Goal: Task Accomplishment & Management: Use online tool/utility

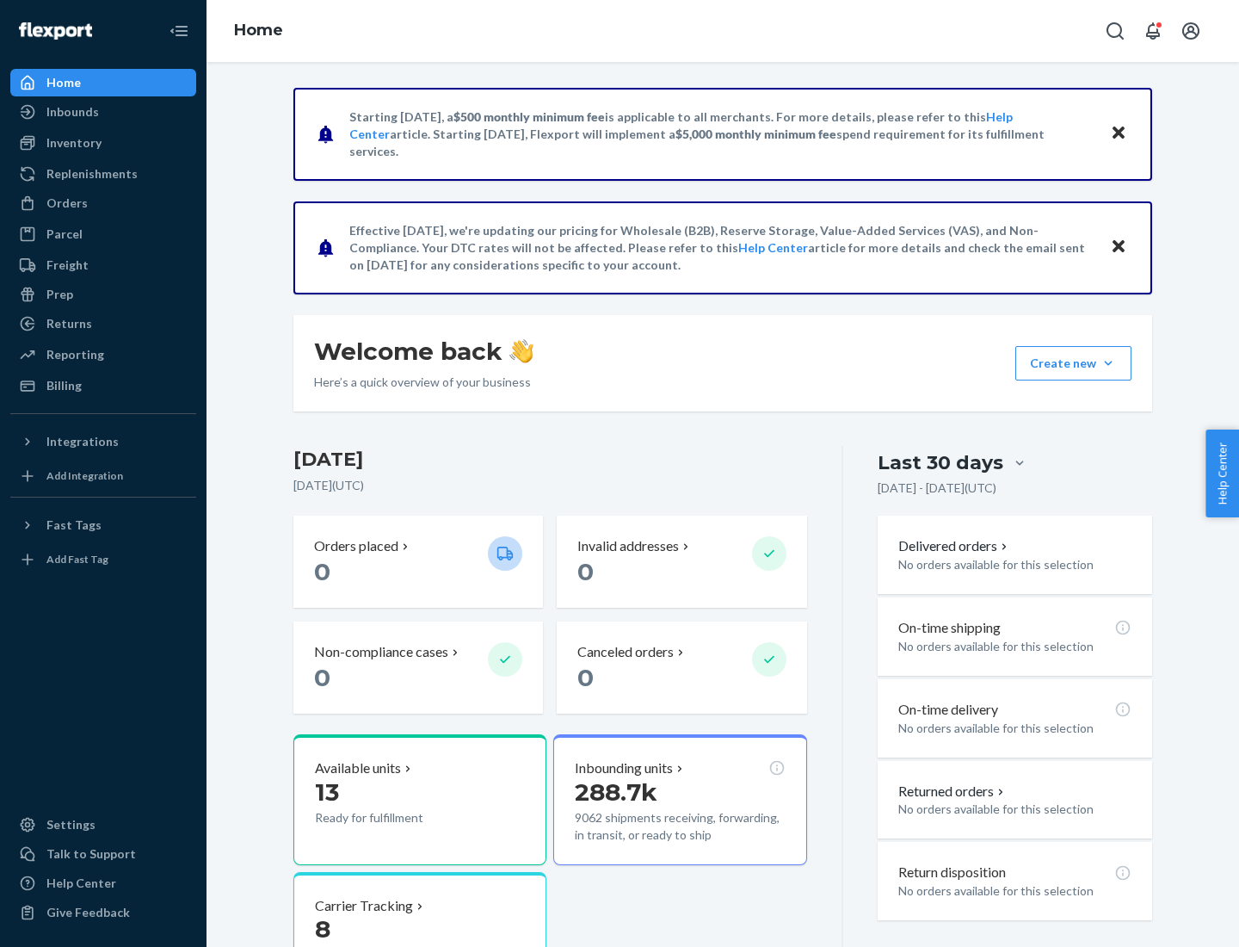
click at [90, 174] on div "Replenishments" at bounding box center [91, 173] width 91 height 17
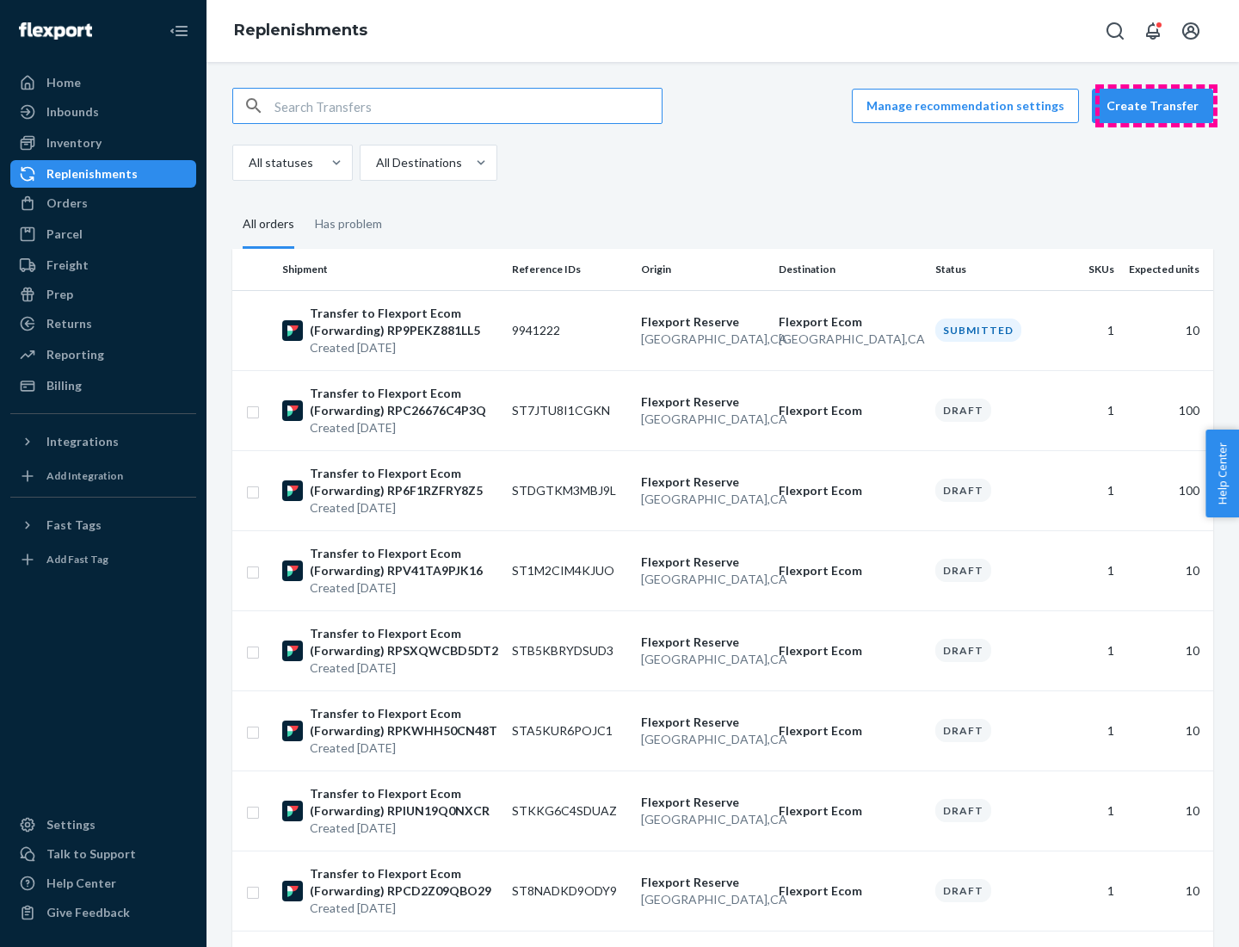
click at [1157, 106] on button "Create Transfer" at bounding box center [1152, 106] width 121 height 34
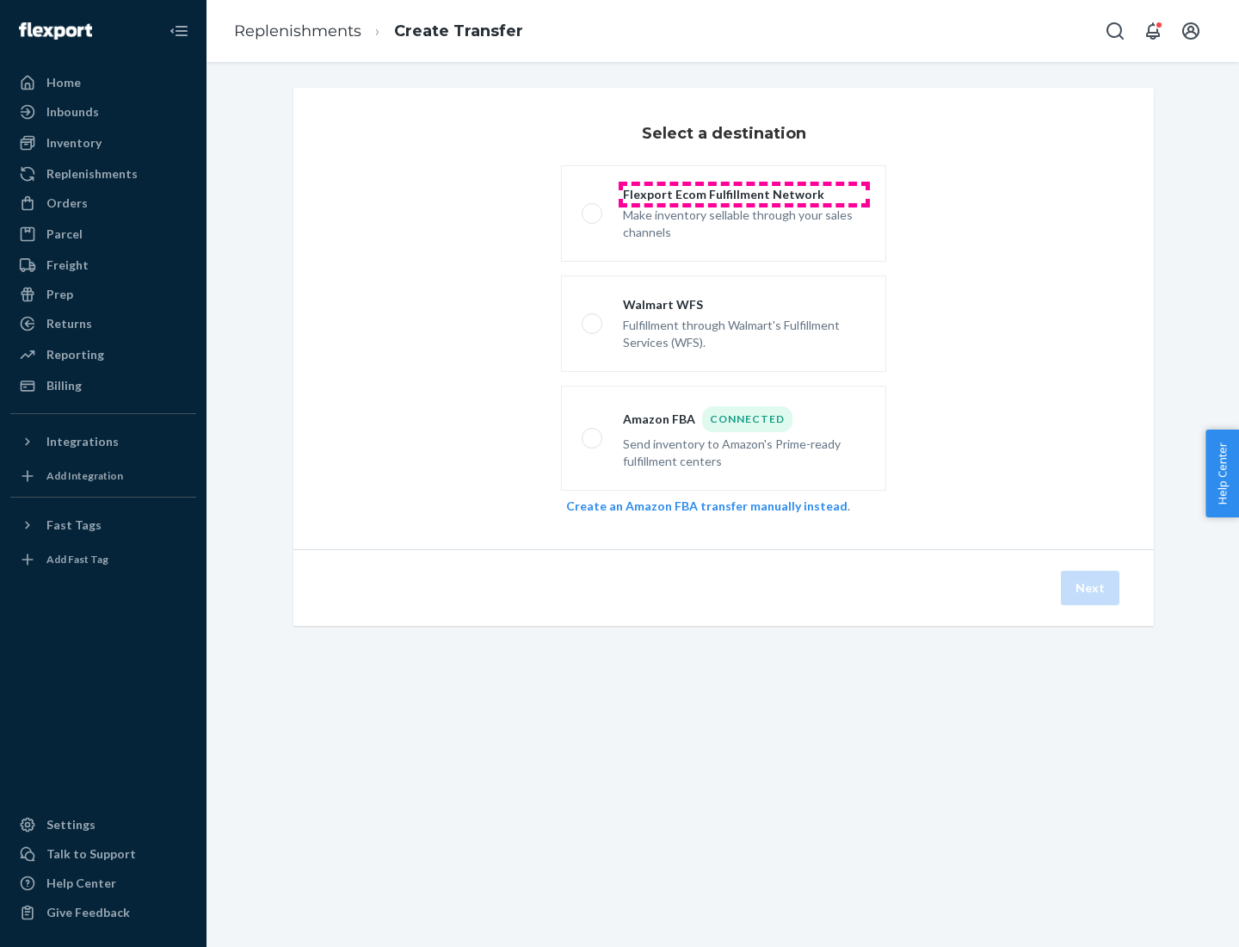
click at [744, 195] on div "Flexport Ecom Fulfillment Network" at bounding box center [744, 194] width 243 height 17
click at [593, 208] on input "Flexport Ecom Fulfillment Network Make inventory sellable through your sales ch…" at bounding box center [587, 213] width 11 height 11
radio input "true"
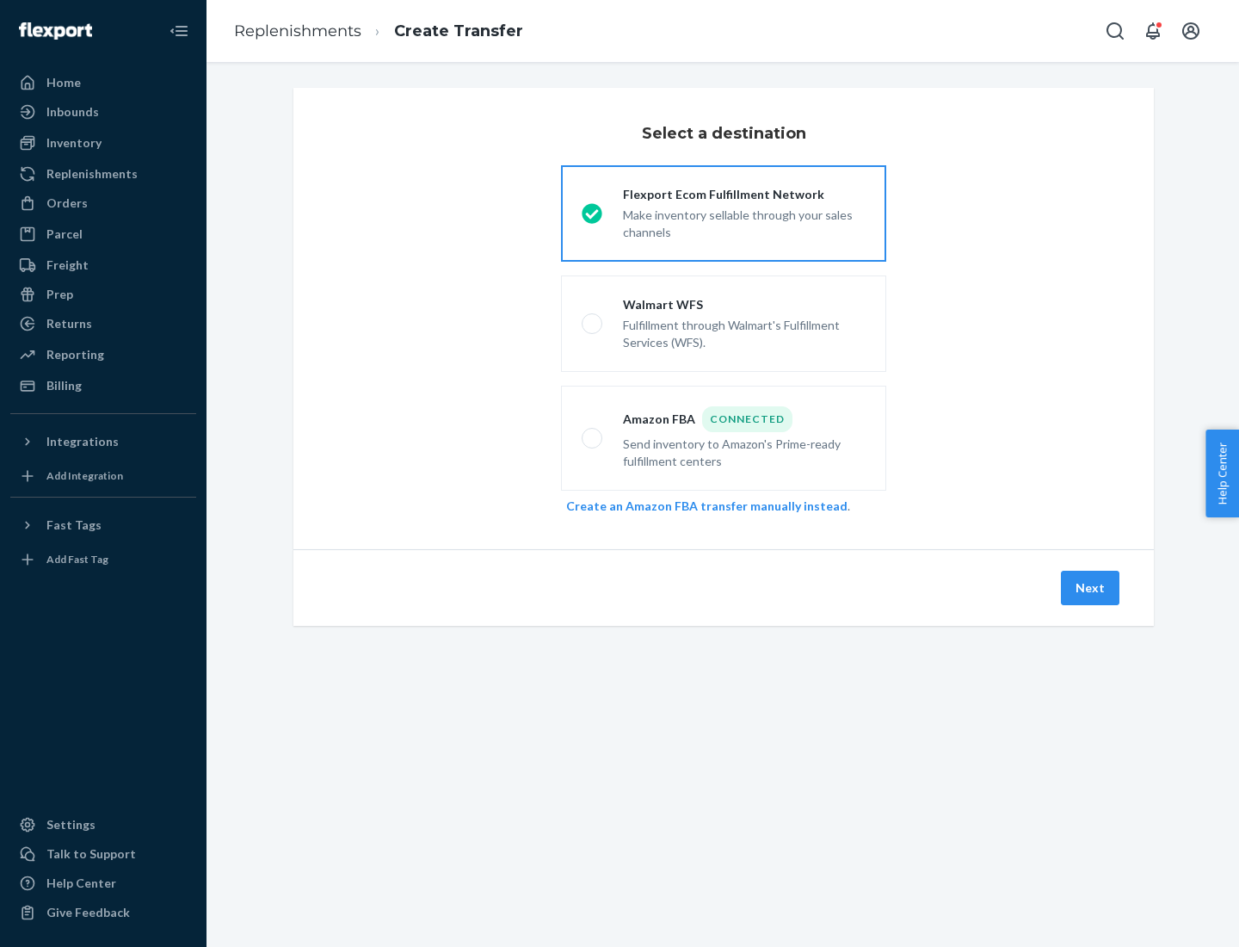
click at [1091, 588] on button "Next" at bounding box center [1090, 588] width 59 height 34
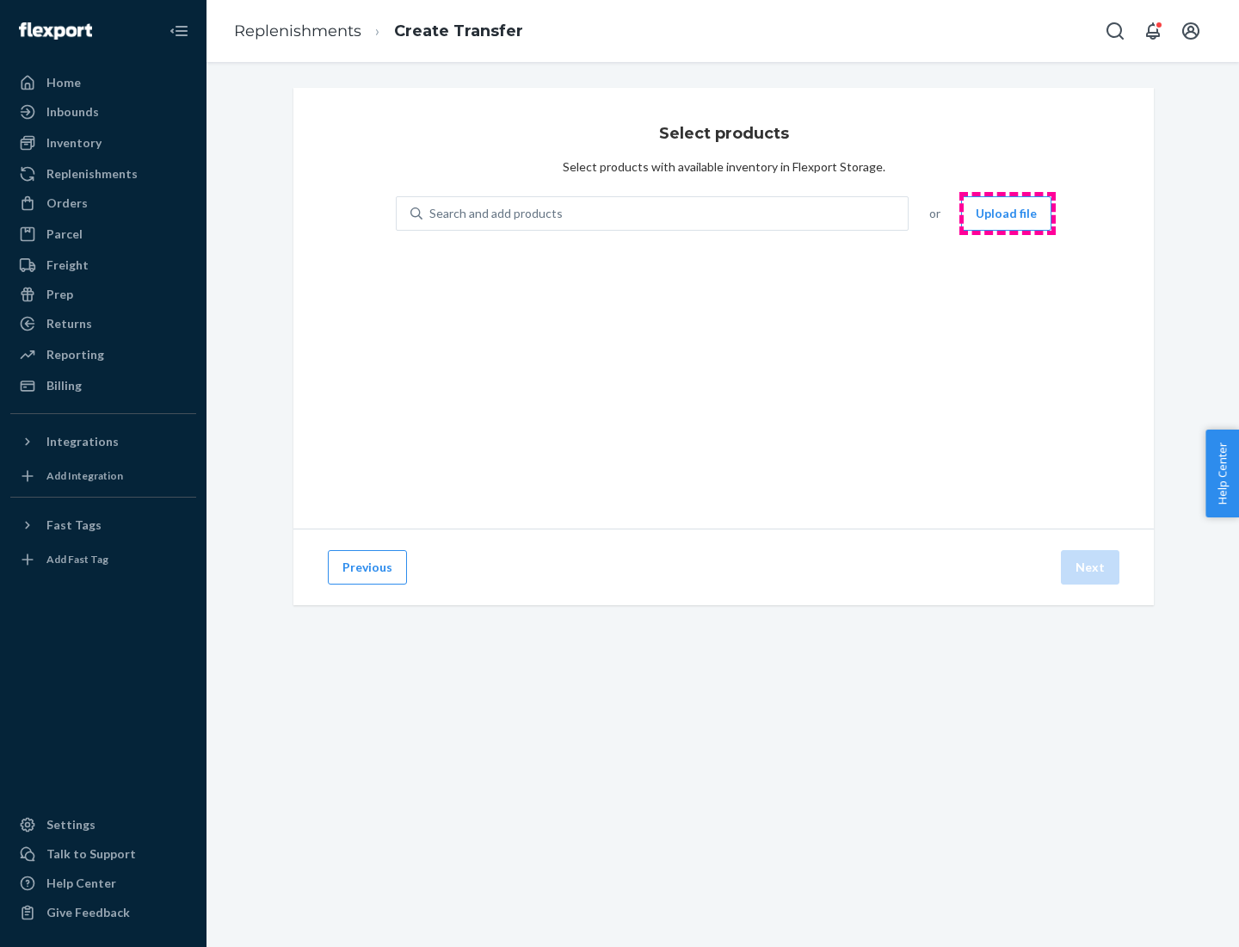
click at [1008, 213] on button "Upload file" at bounding box center [1006, 213] width 90 height 34
